Goal: Task Accomplishment & Management: Use online tool/utility

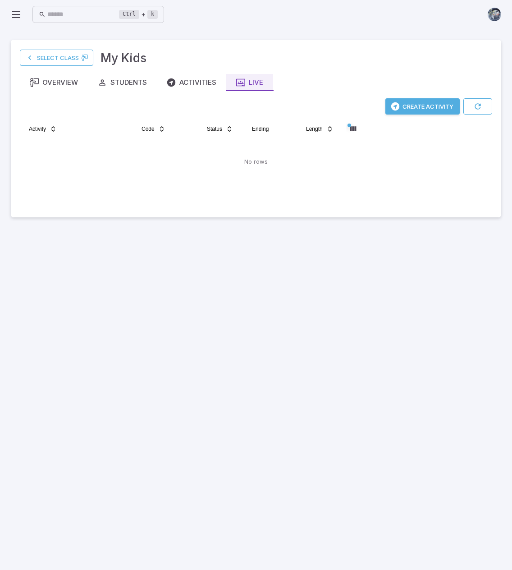
click at [425, 105] on button "Create Activity" at bounding box center [422, 106] width 74 height 16
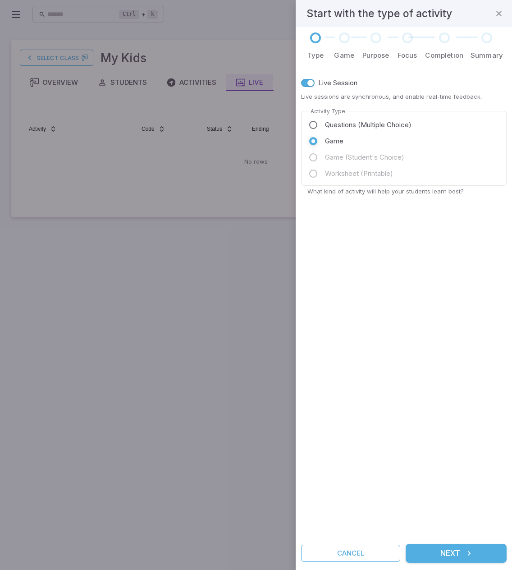
click at [461, 547] on button "Next" at bounding box center [456, 553] width 101 height 19
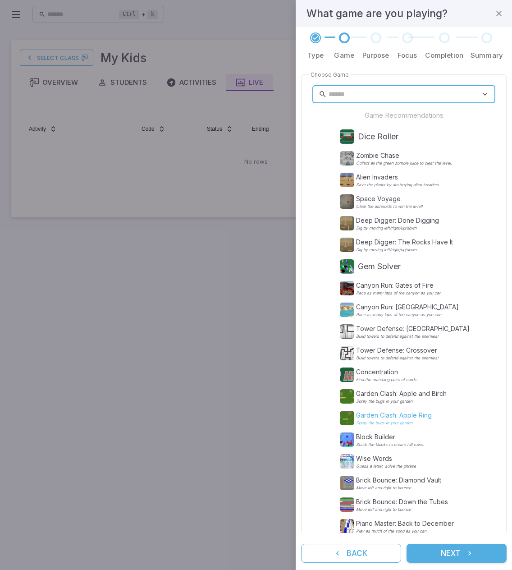
click at [368, 416] on p "Garden Clash: Apple Ring" at bounding box center [394, 415] width 76 height 9
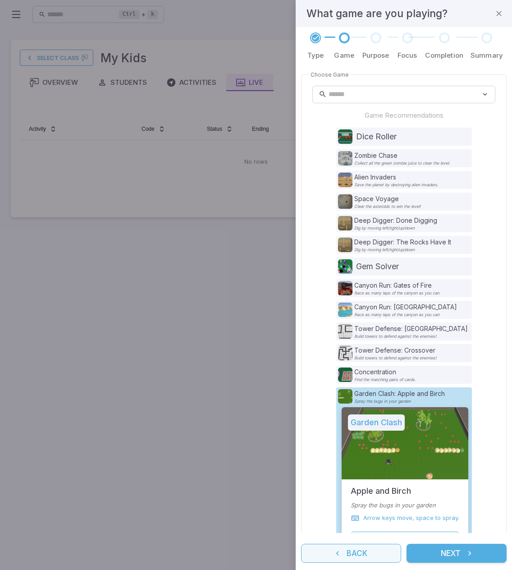
click at [361, 556] on button "Back" at bounding box center [351, 553] width 100 height 19
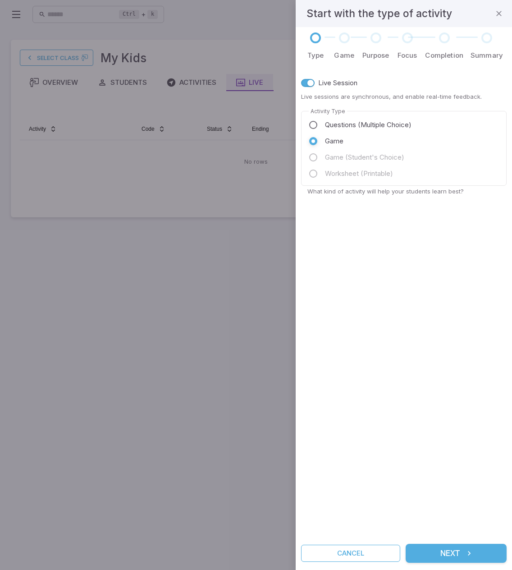
click at [154, 481] on div at bounding box center [256, 285] width 512 height 570
